Goal: Information Seeking & Learning: Find specific fact

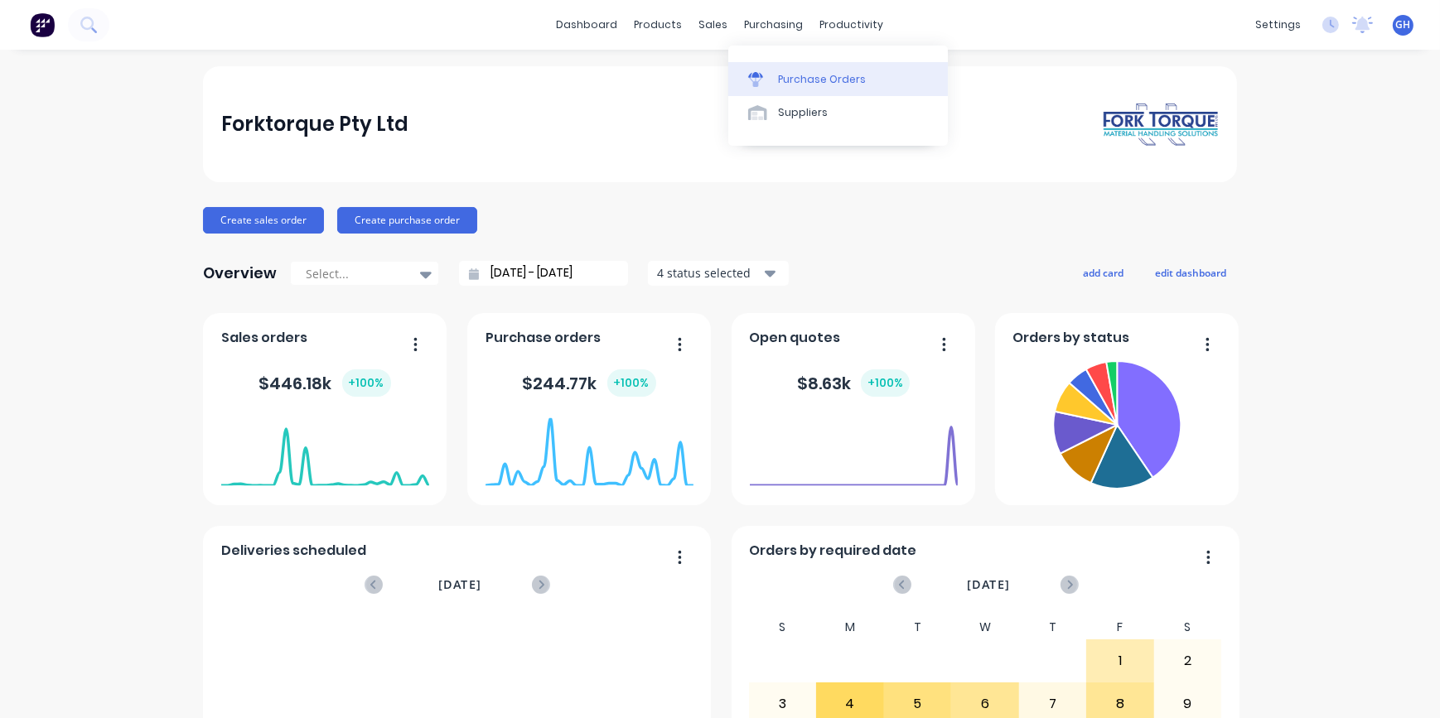
click at [812, 80] on div "Purchase Orders" at bounding box center [822, 79] width 88 height 15
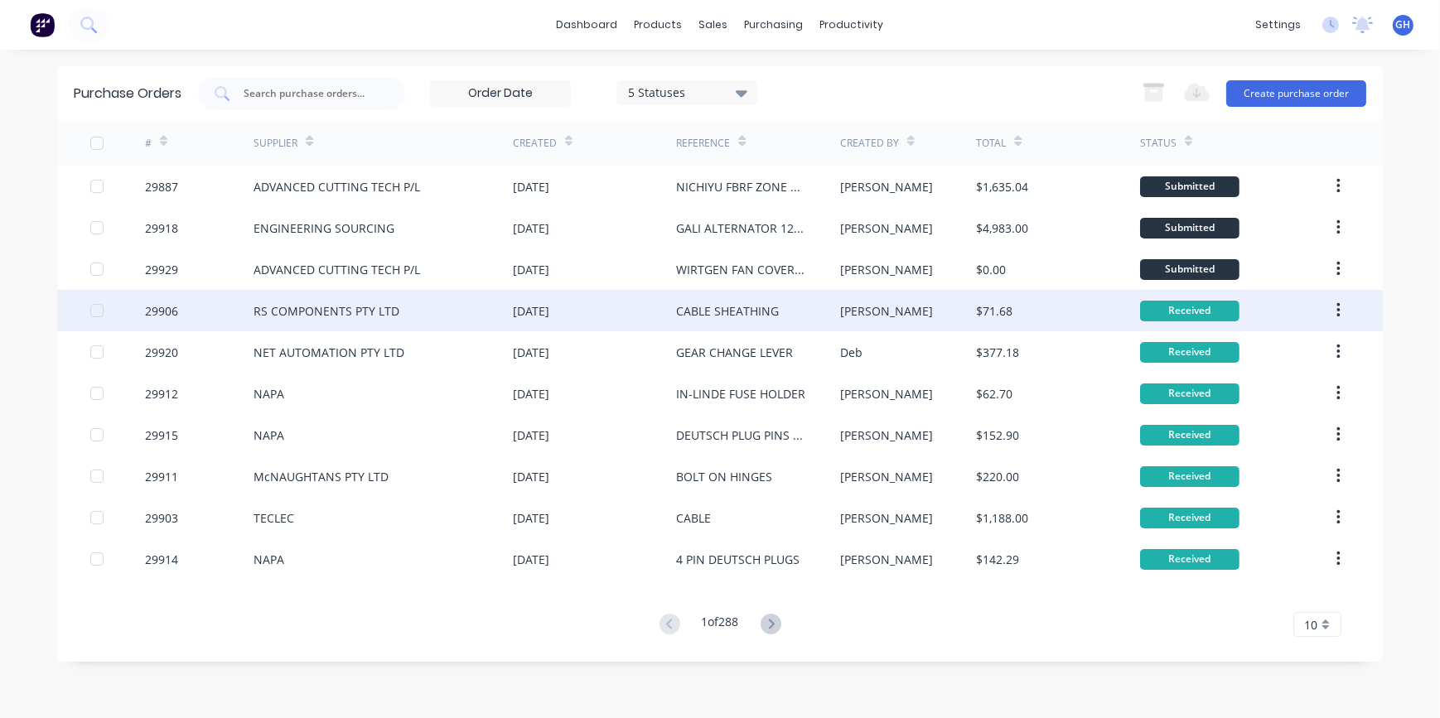
click at [324, 315] on div "RS COMPONENTS PTY LTD" at bounding box center [326, 310] width 146 height 17
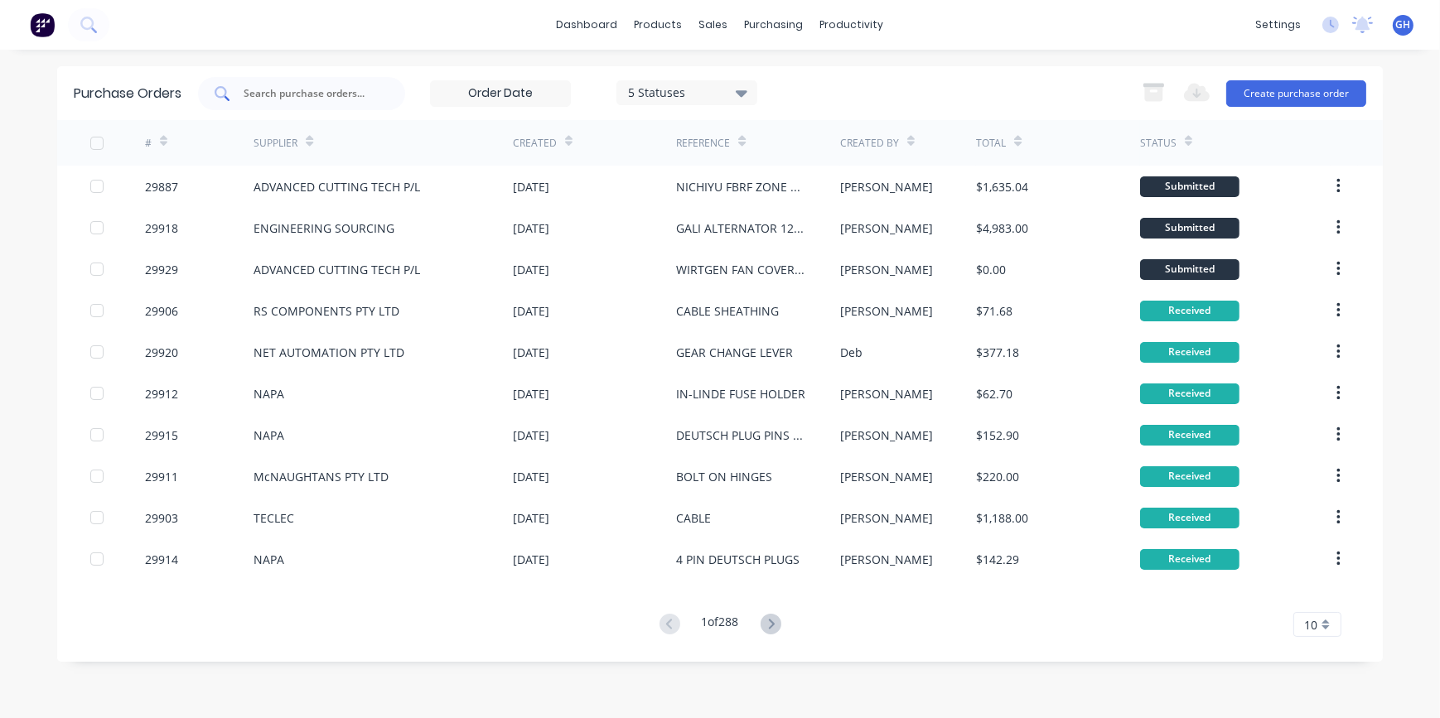
click at [264, 94] on input "text" at bounding box center [311, 93] width 138 height 17
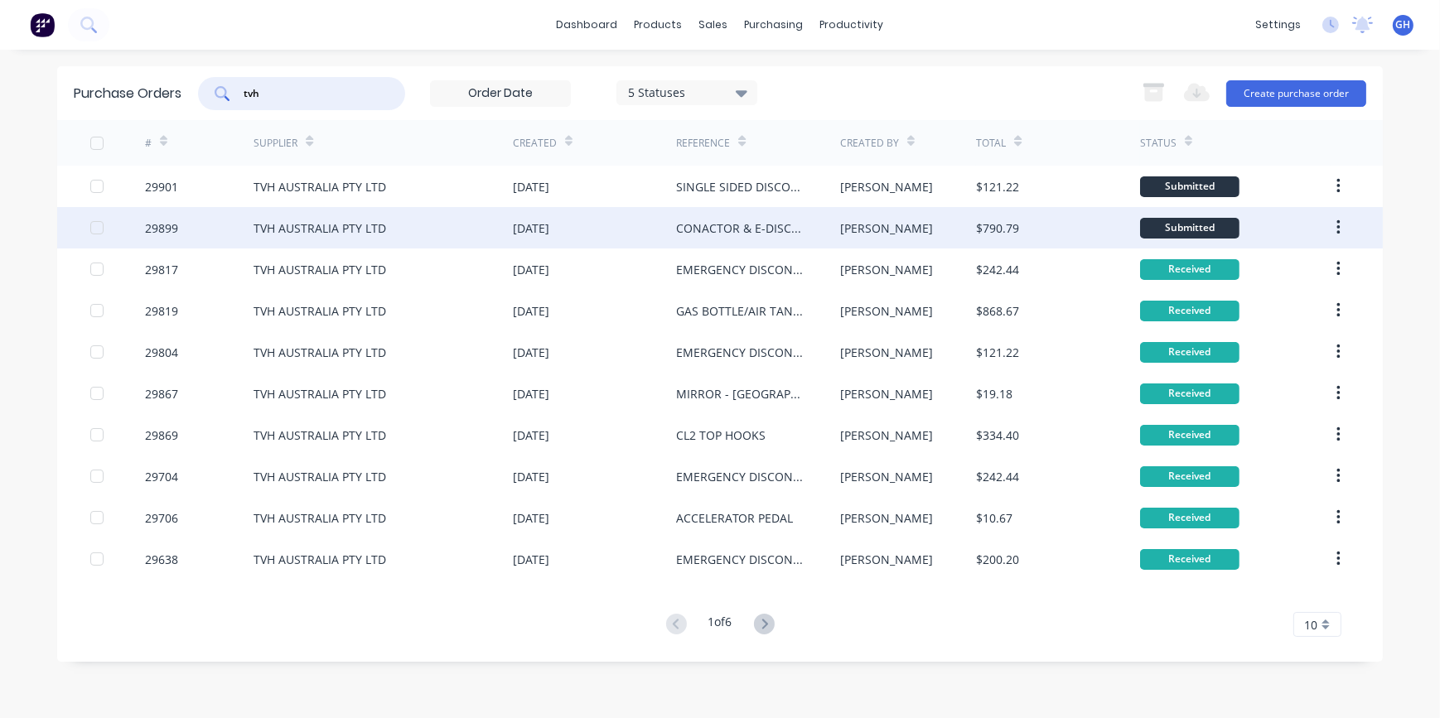
type input "tvh"
click at [739, 235] on div "CONACTOR & E-DISCONNECT X 2 - YALE MP20" at bounding box center [741, 228] width 130 height 17
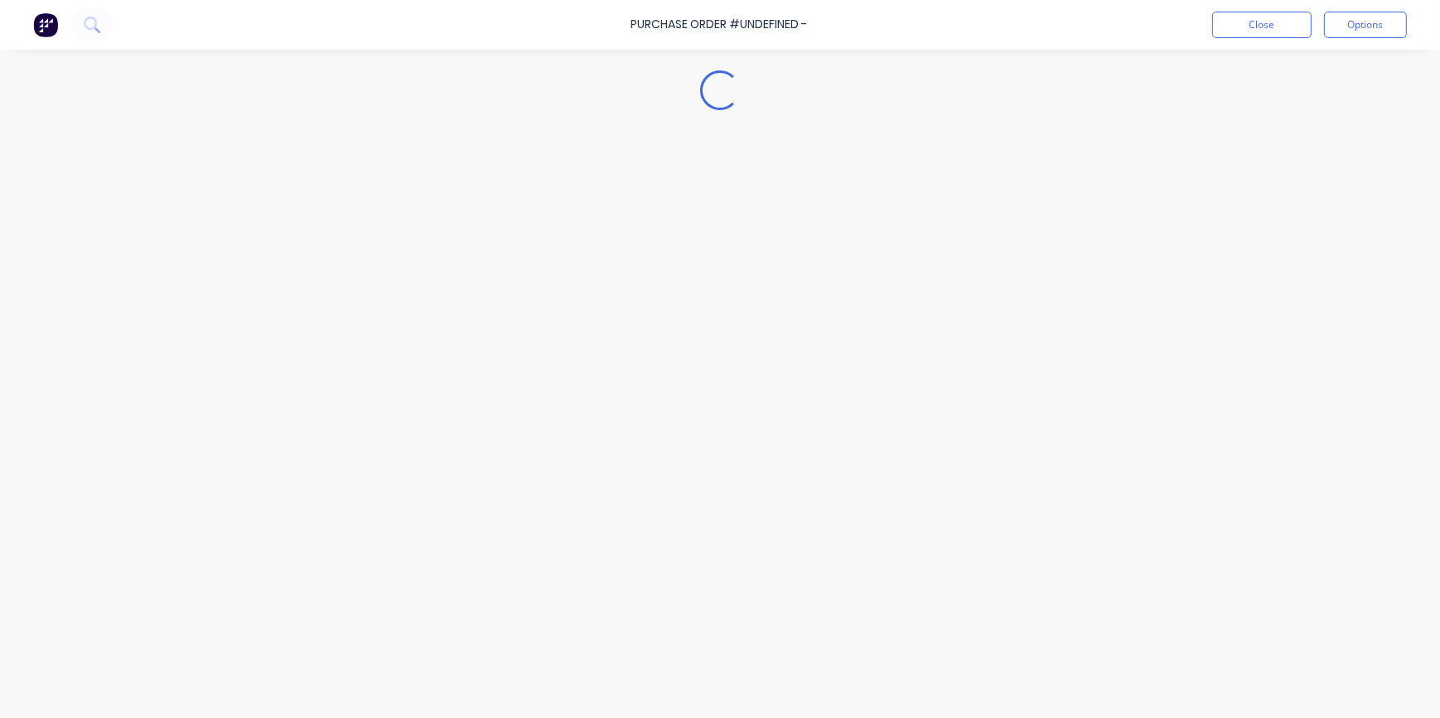
type textarea "x"
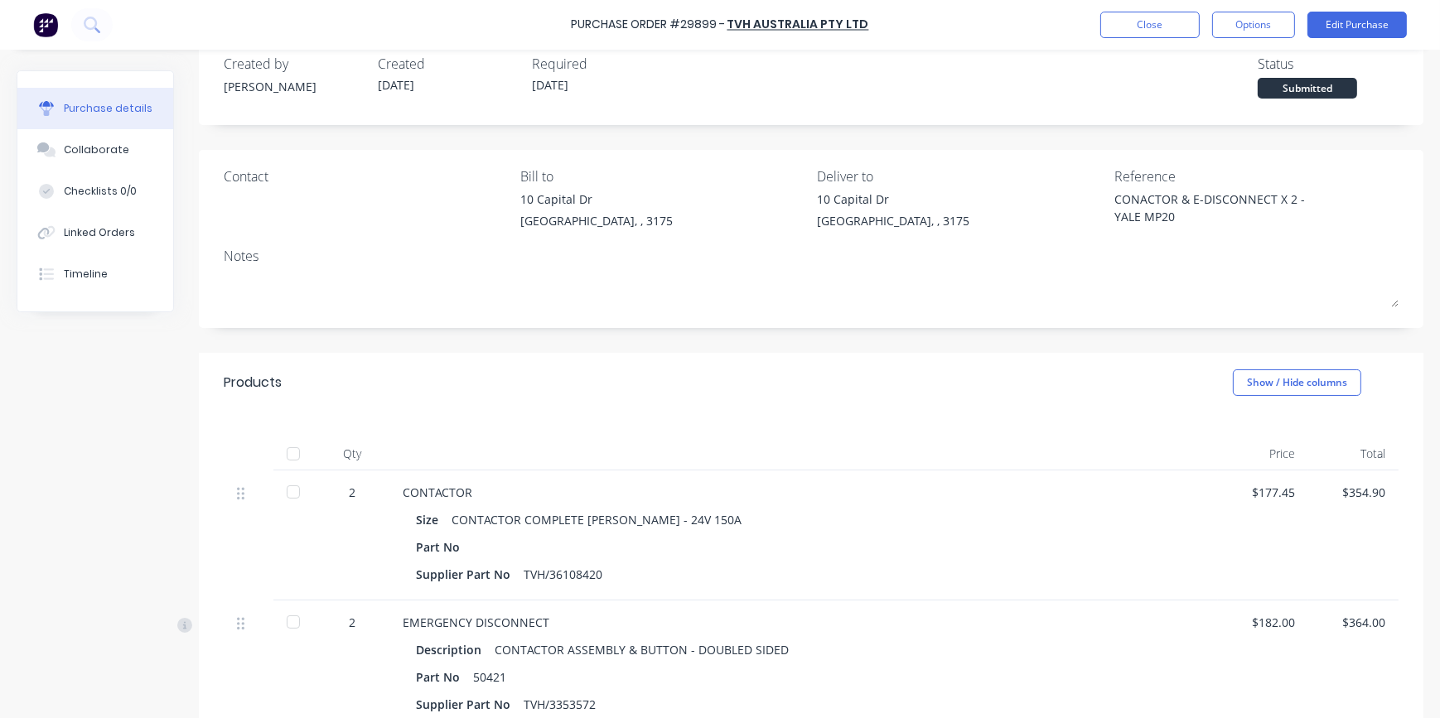
scroll to position [150, 0]
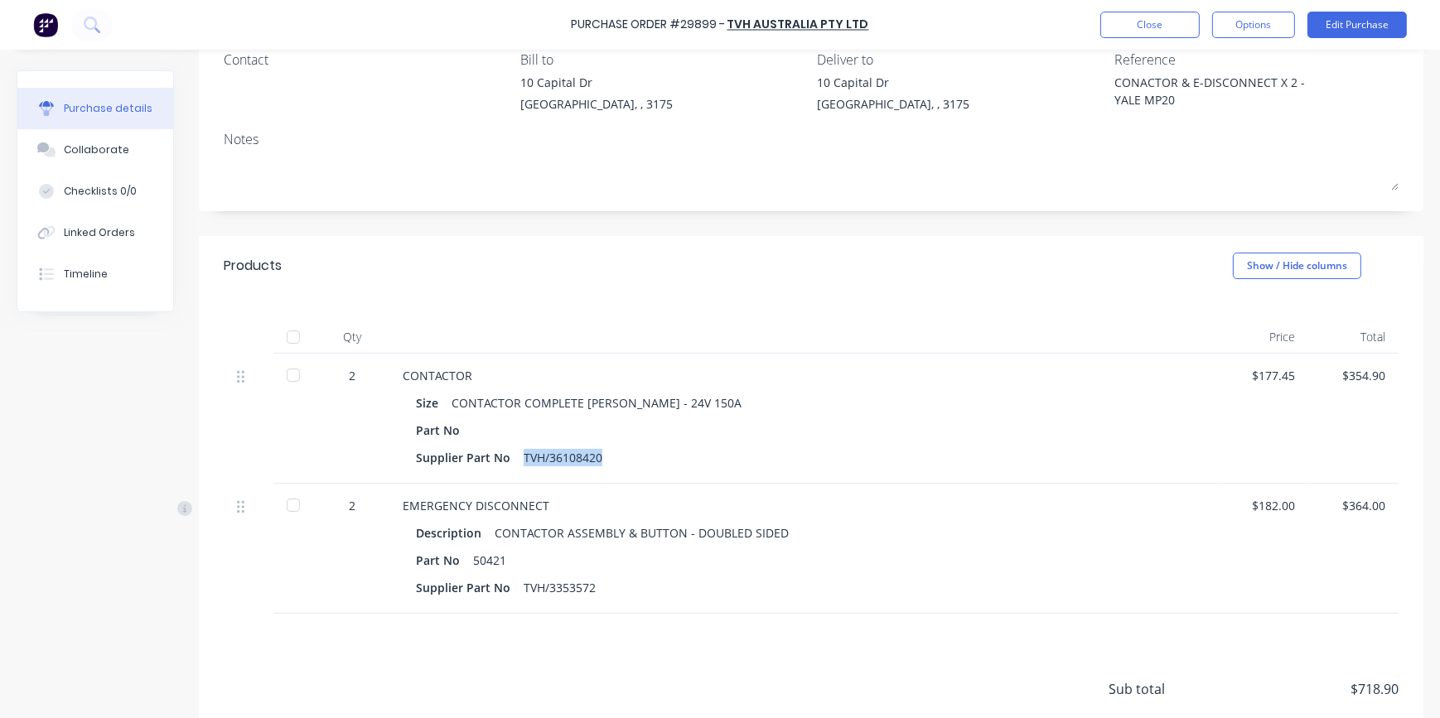
drag, startPoint x: 519, startPoint y: 456, endPoint x: 611, endPoint y: 455, distance: 92.8
click at [611, 455] on div "Supplier Part No TVH/36108420" at bounding box center [803, 458] width 775 height 24
drag, startPoint x: 611, startPoint y: 455, endPoint x: 575, endPoint y: 457, distance: 36.5
copy div "TVH/36108420"
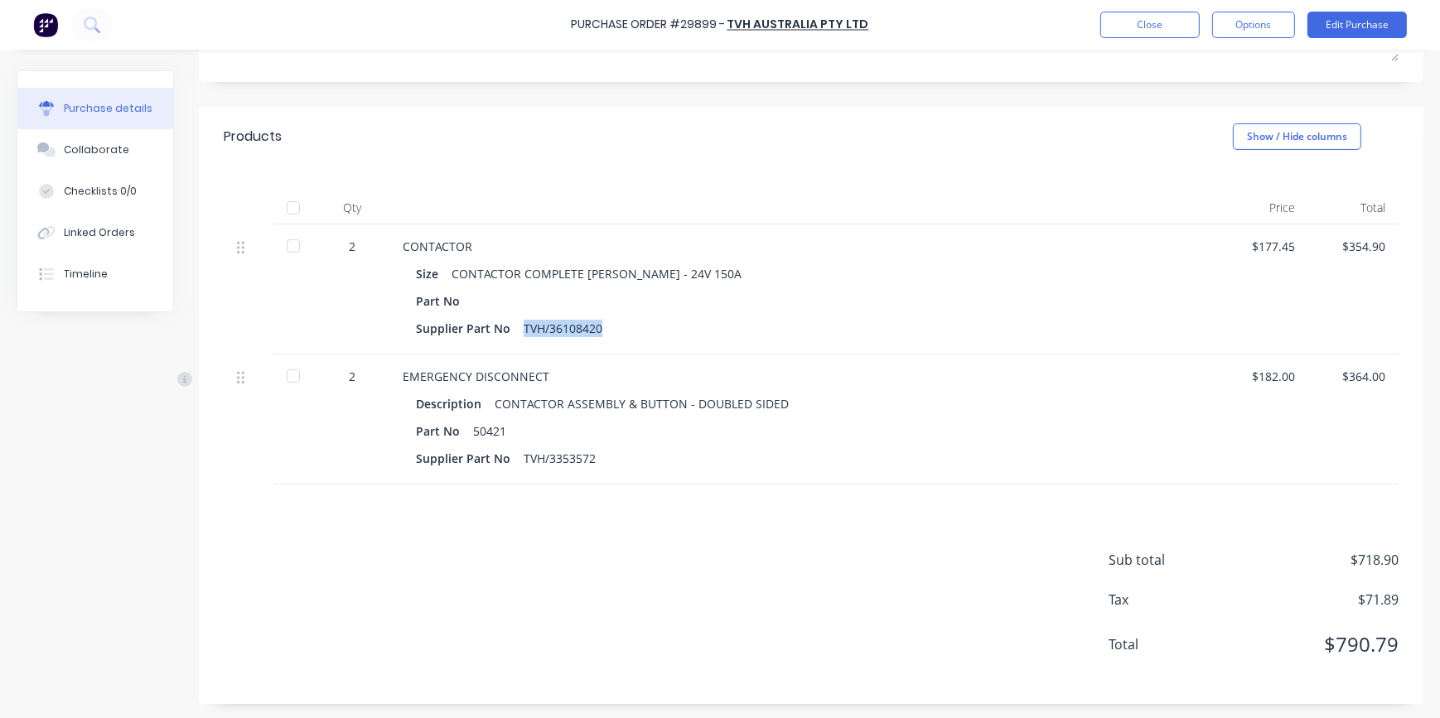
scroll to position [282, 0]
